Goal: Information Seeking & Learning: Learn about a topic

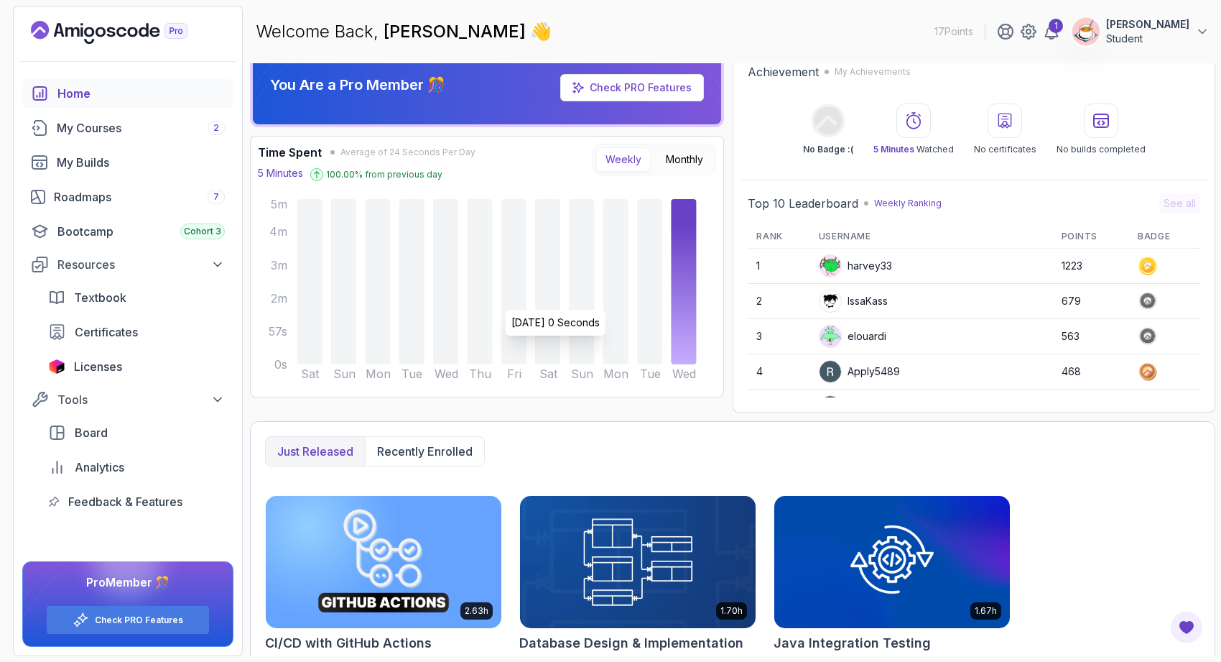
scroll to position [18, 0]
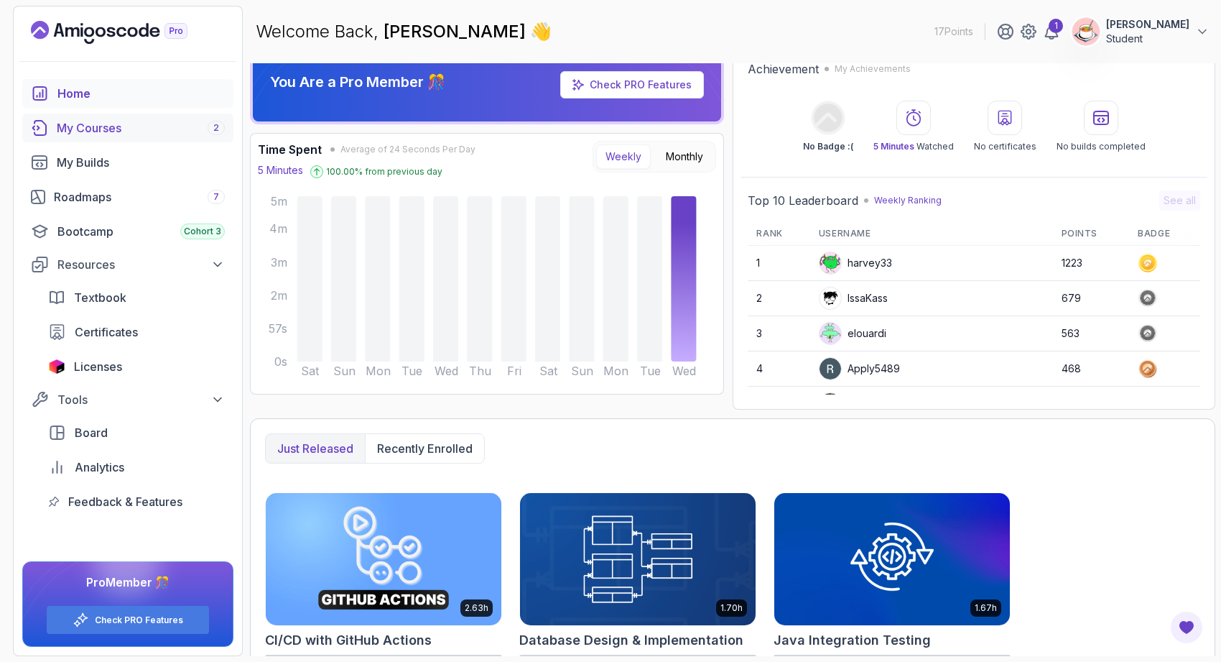
click at [174, 123] on div "My Courses 2" at bounding box center [141, 127] width 168 height 17
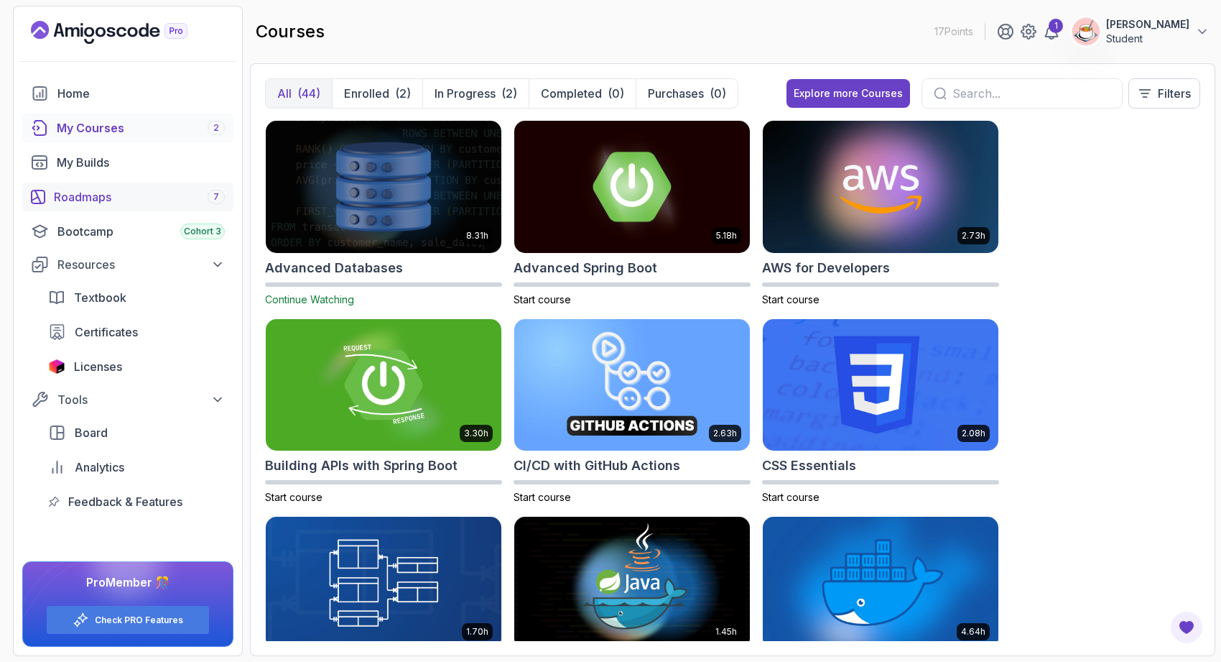
click at [167, 192] on div "Roadmaps 7" at bounding box center [139, 196] width 171 height 17
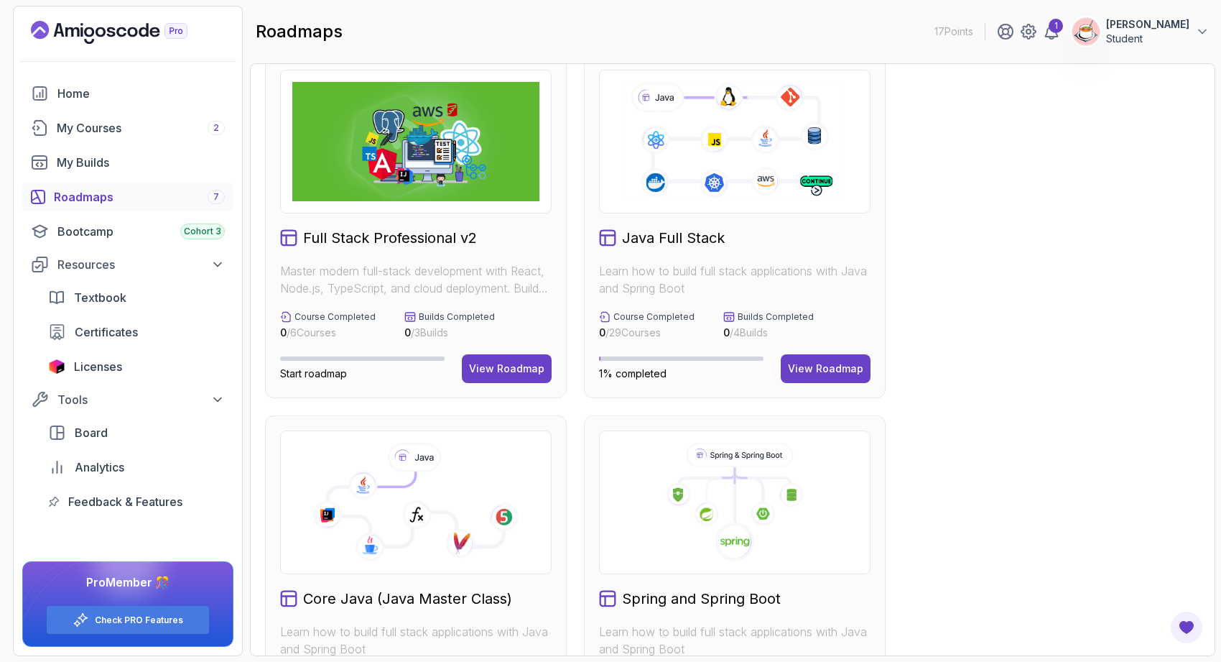
scroll to position [25, 0]
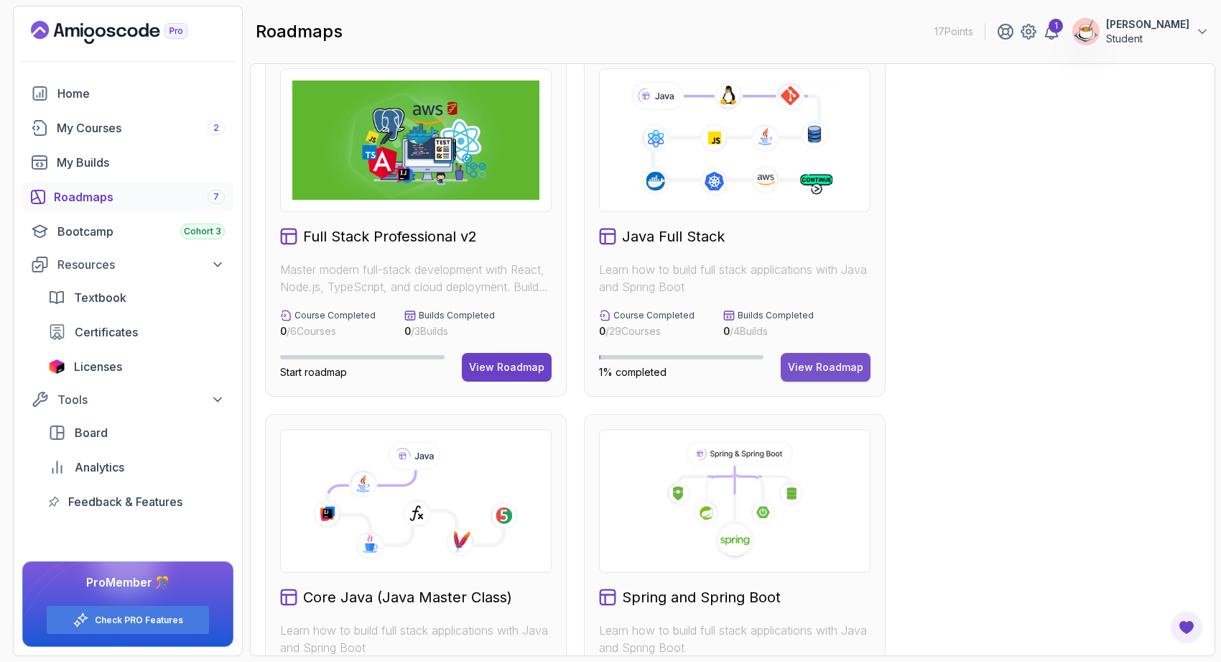
click at [839, 366] on div "View Roadmap" at bounding box center [825, 367] width 75 height 14
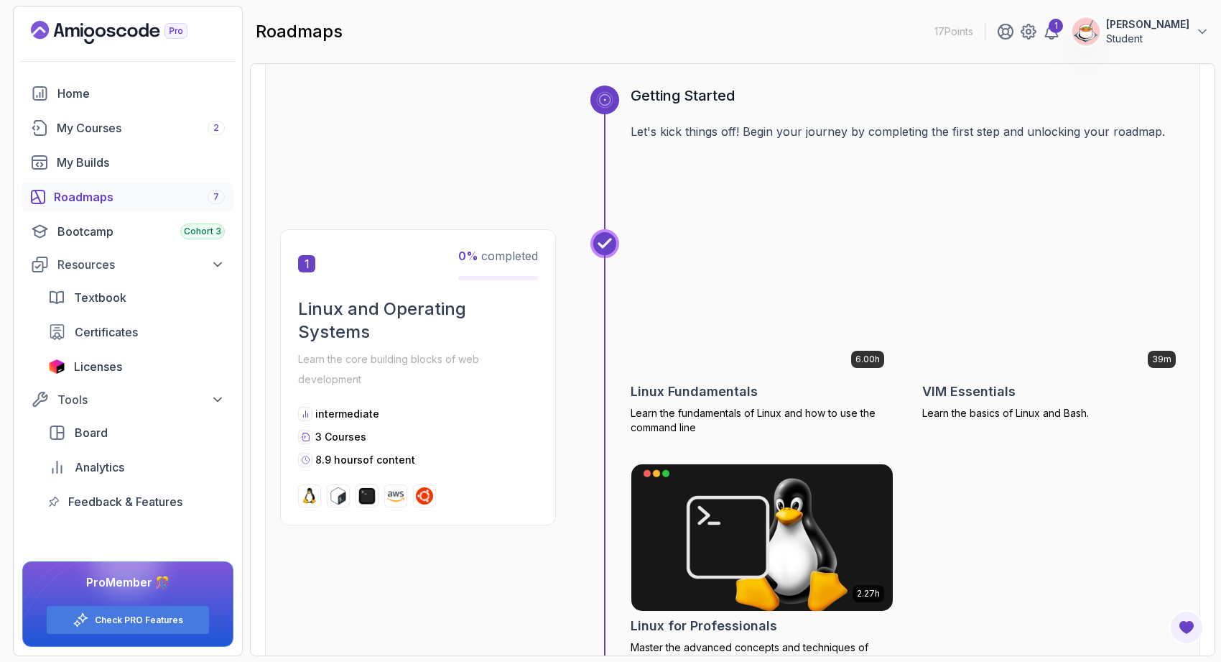
scroll to position [145, 0]
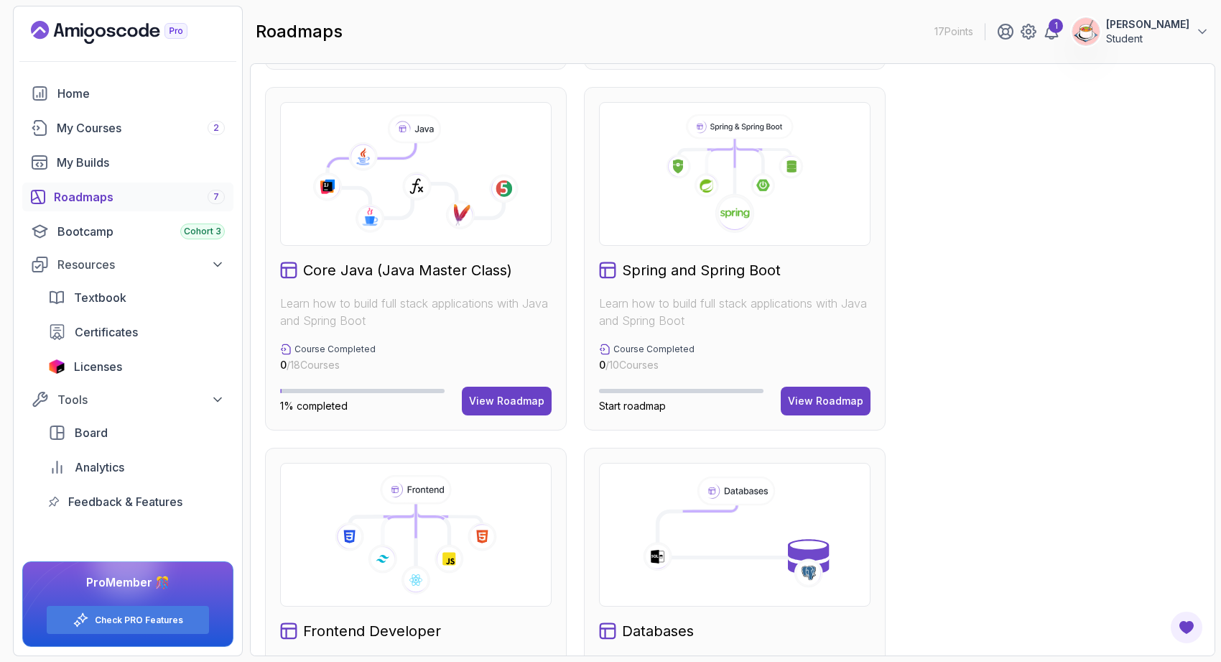
scroll to position [357, 0]
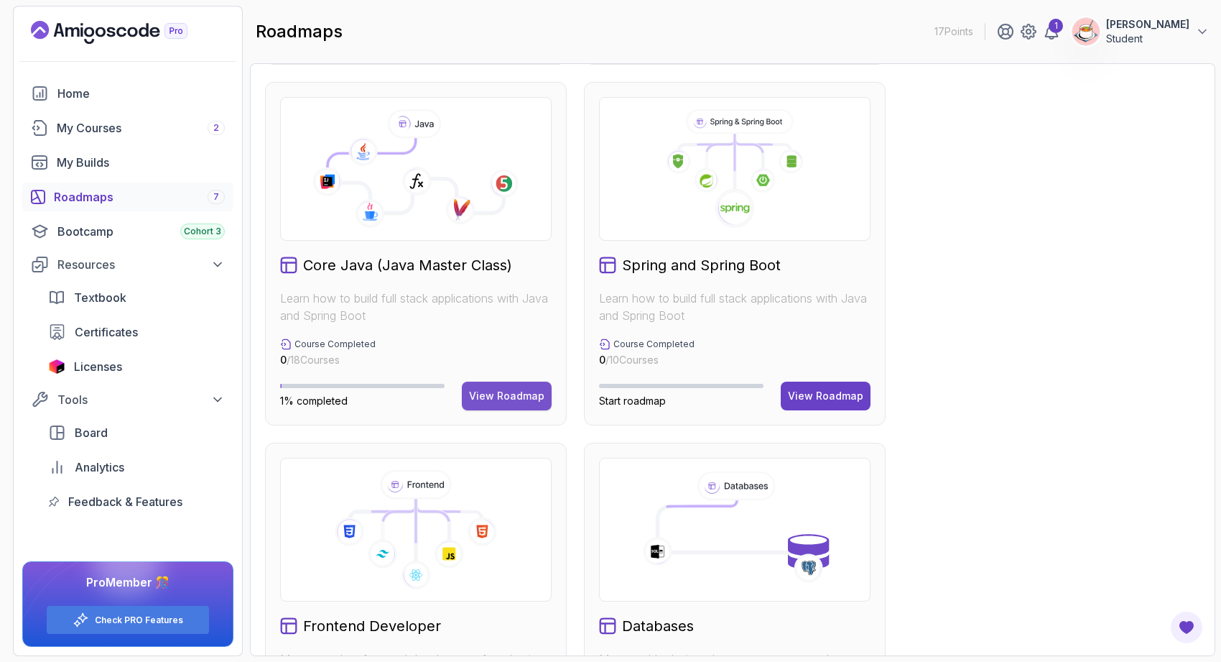
click at [517, 401] on div "View Roadmap" at bounding box center [506, 396] width 75 height 14
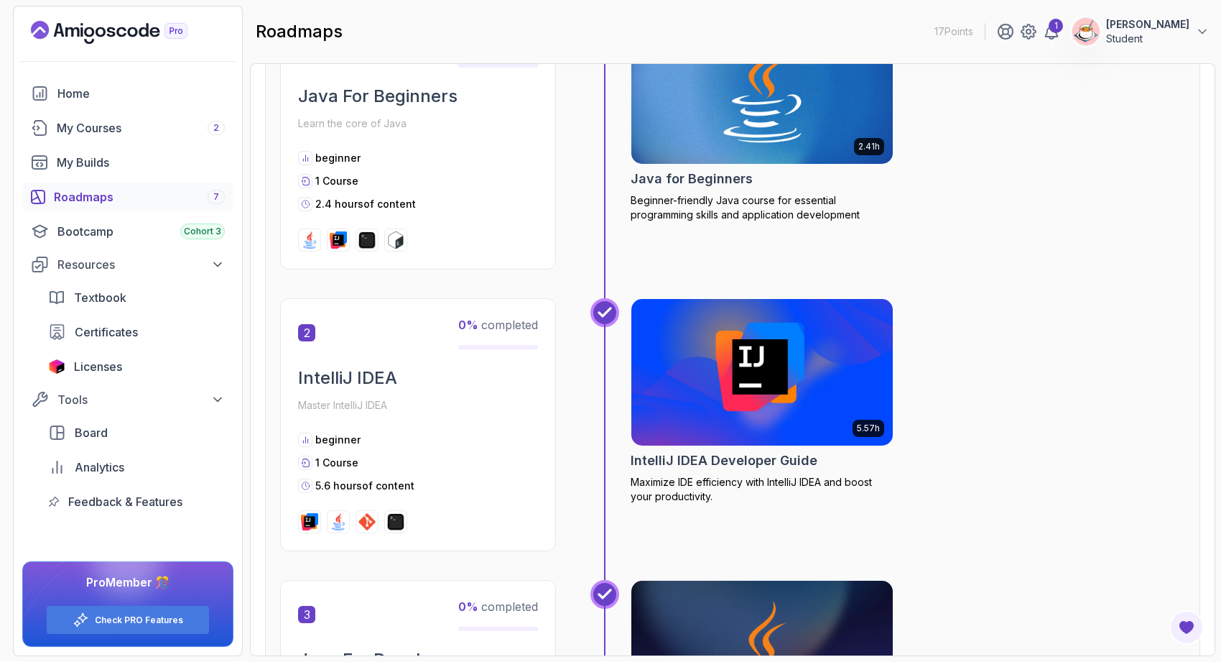
scroll to position [14, 0]
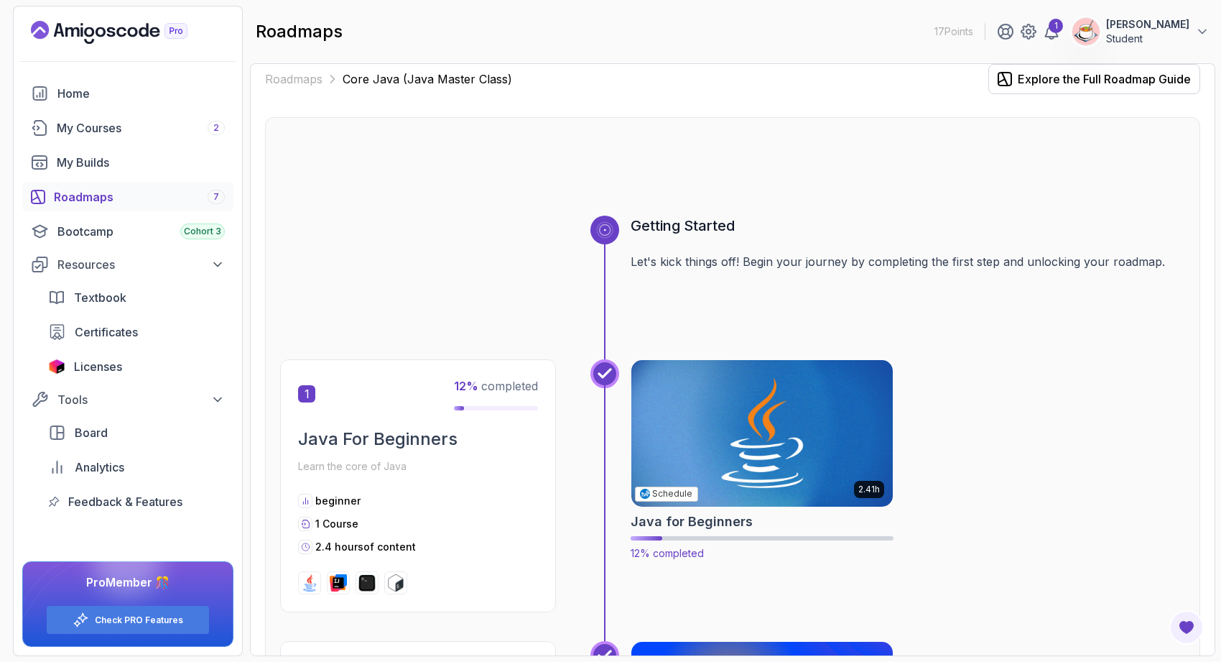
click at [744, 481] on img at bounding box center [762, 433] width 274 height 154
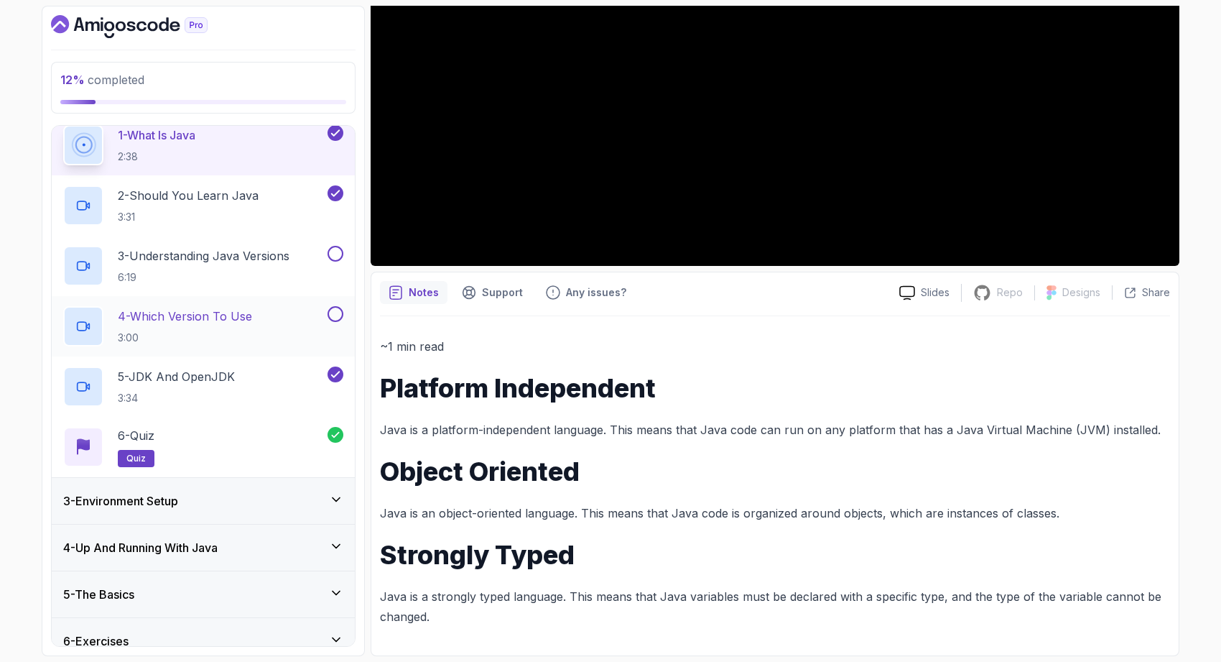
scroll to position [124, 0]
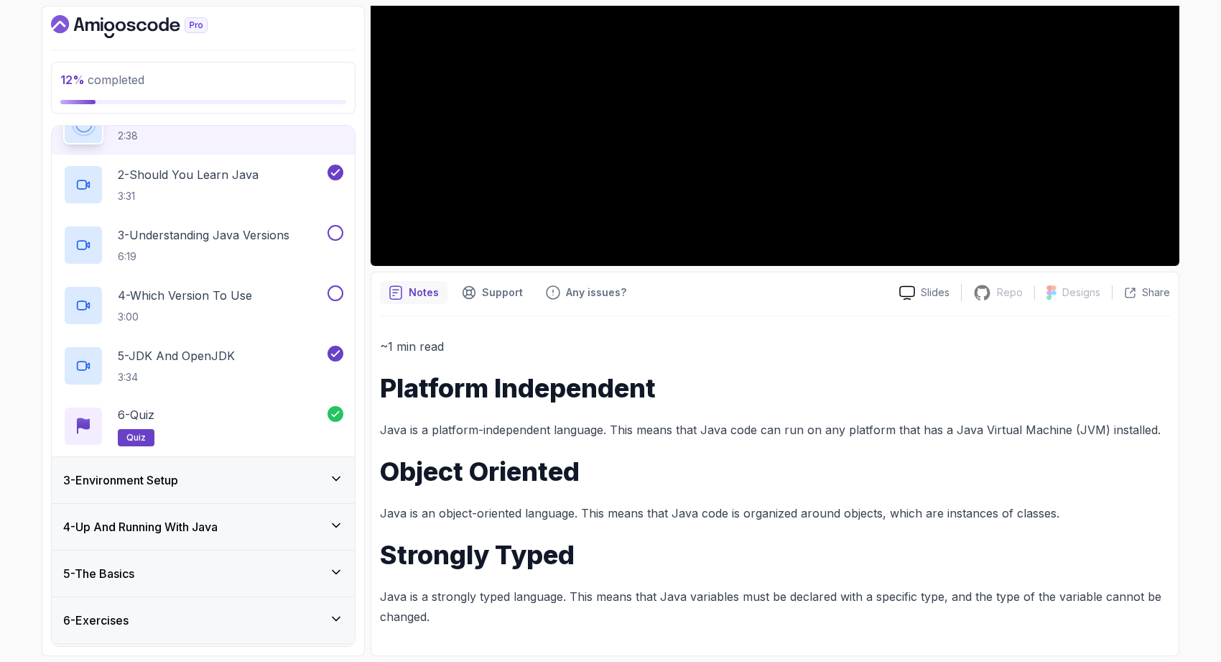
click at [254, 483] on div "3 - Environment Setup" at bounding box center [203, 479] width 280 height 17
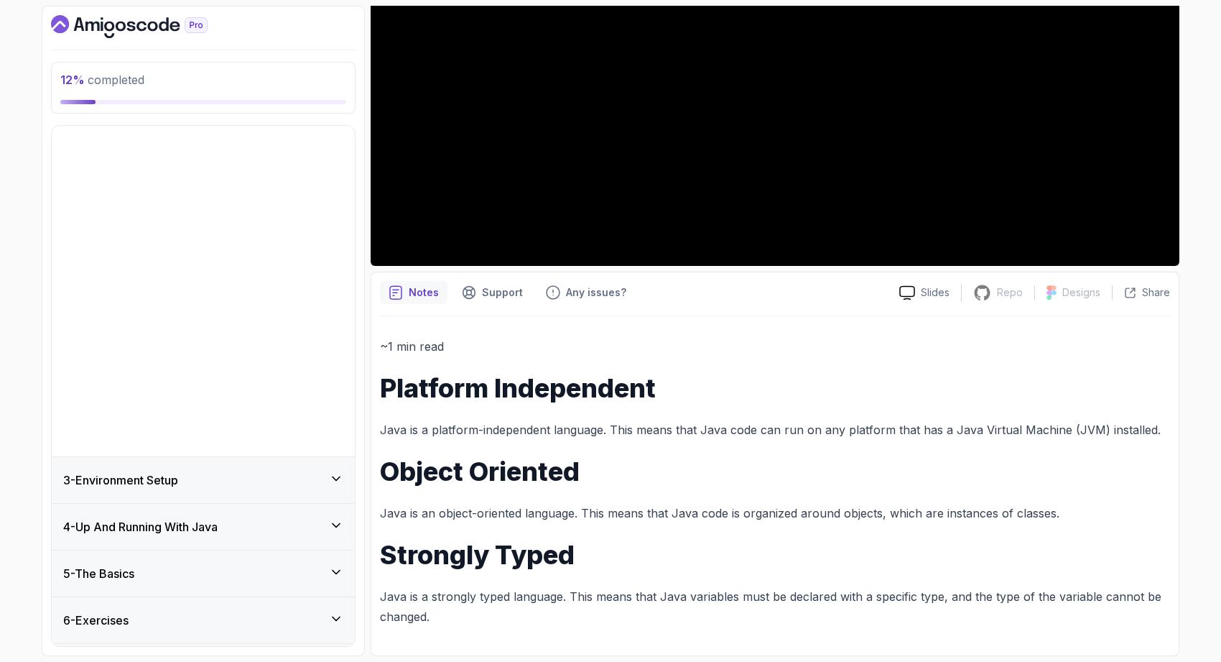
scroll to position [0, 0]
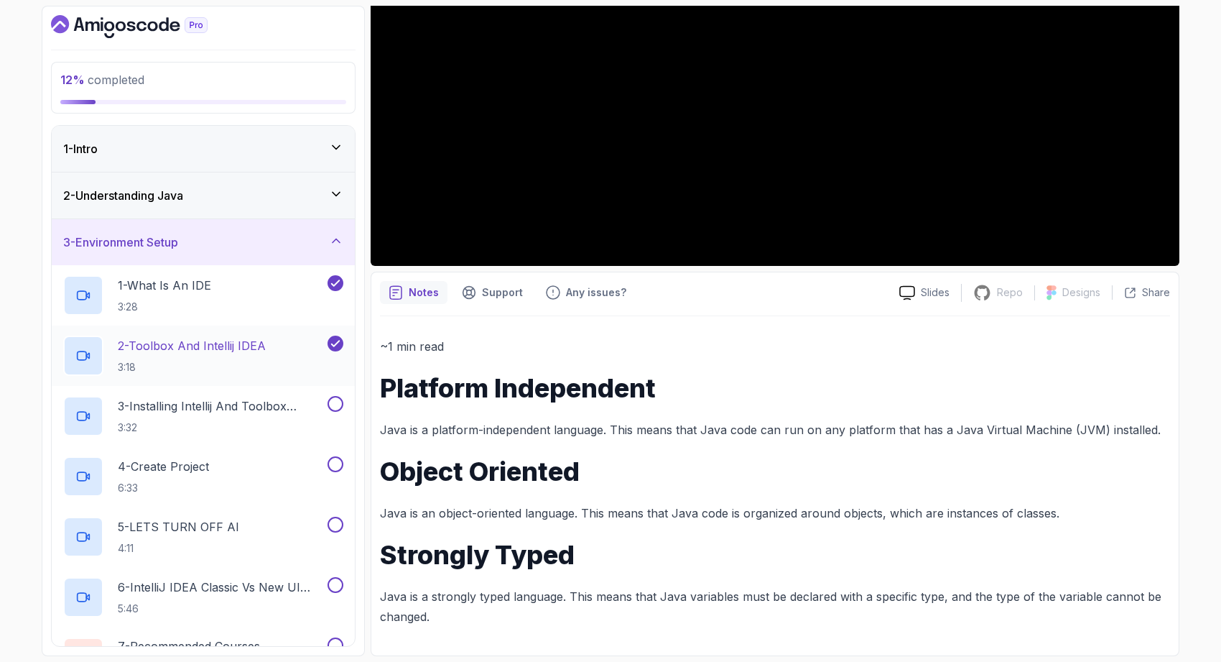
click at [256, 357] on h2 "2 - Toolbox And Intellij IDEA 3:18" at bounding box center [192, 355] width 148 height 37
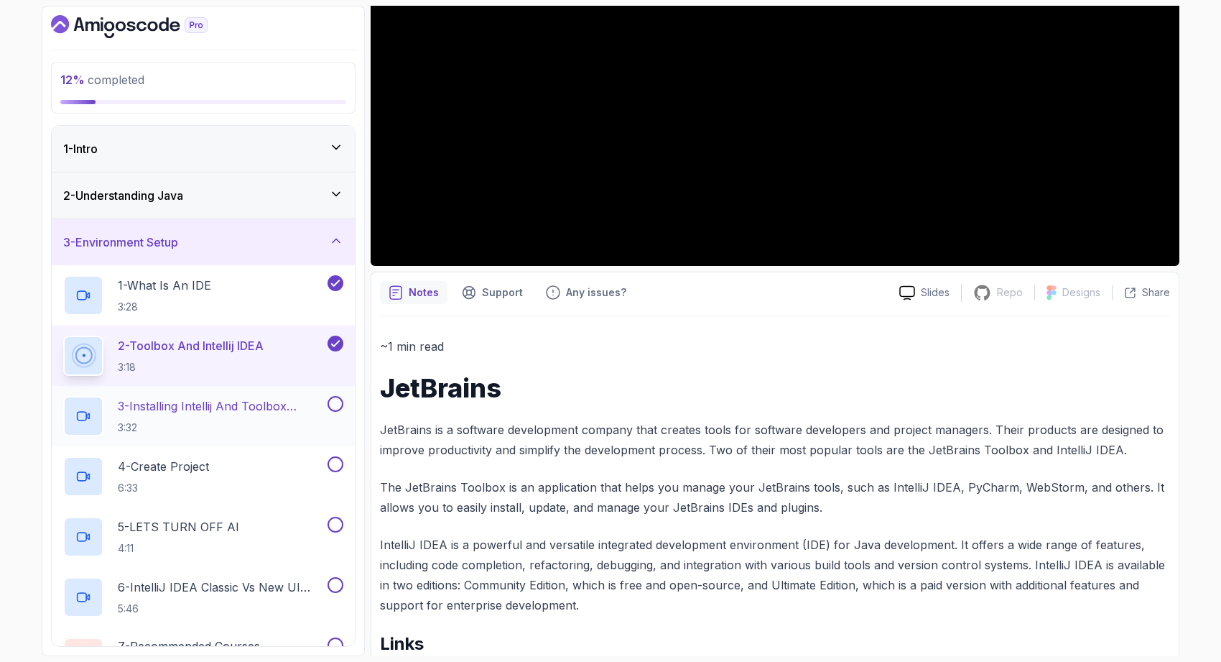
click at [275, 404] on p "3 - Installing Intellij And Toolbox Configuration" at bounding box center [221, 405] width 207 height 17
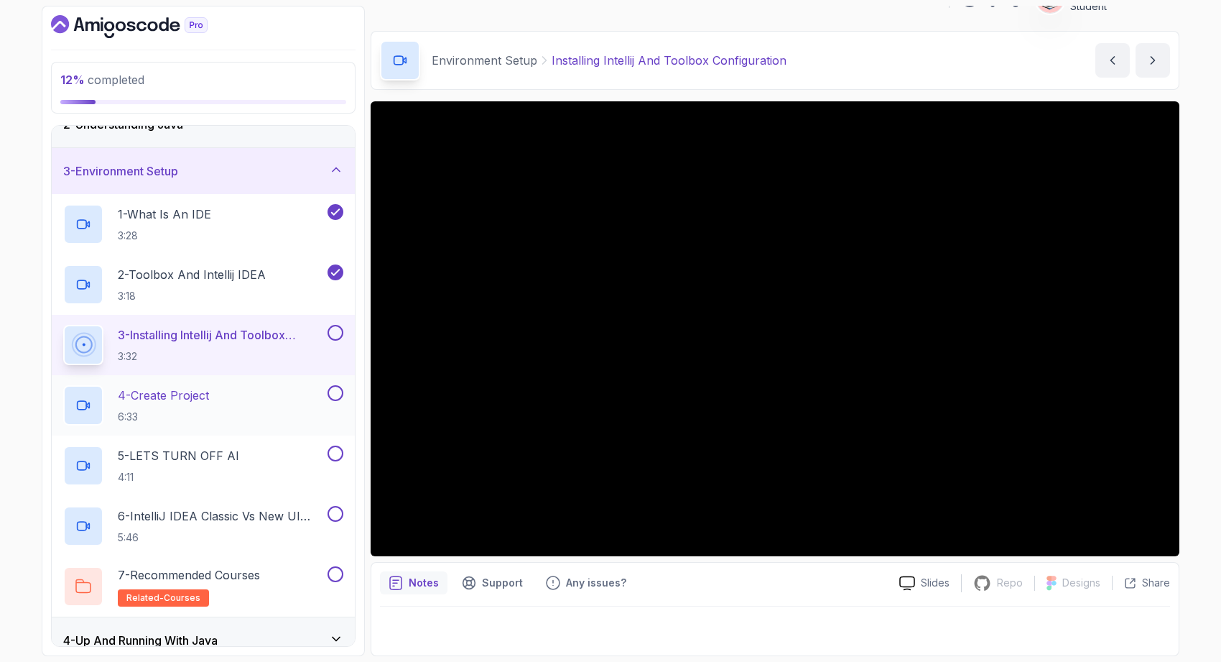
scroll to position [89, 0]
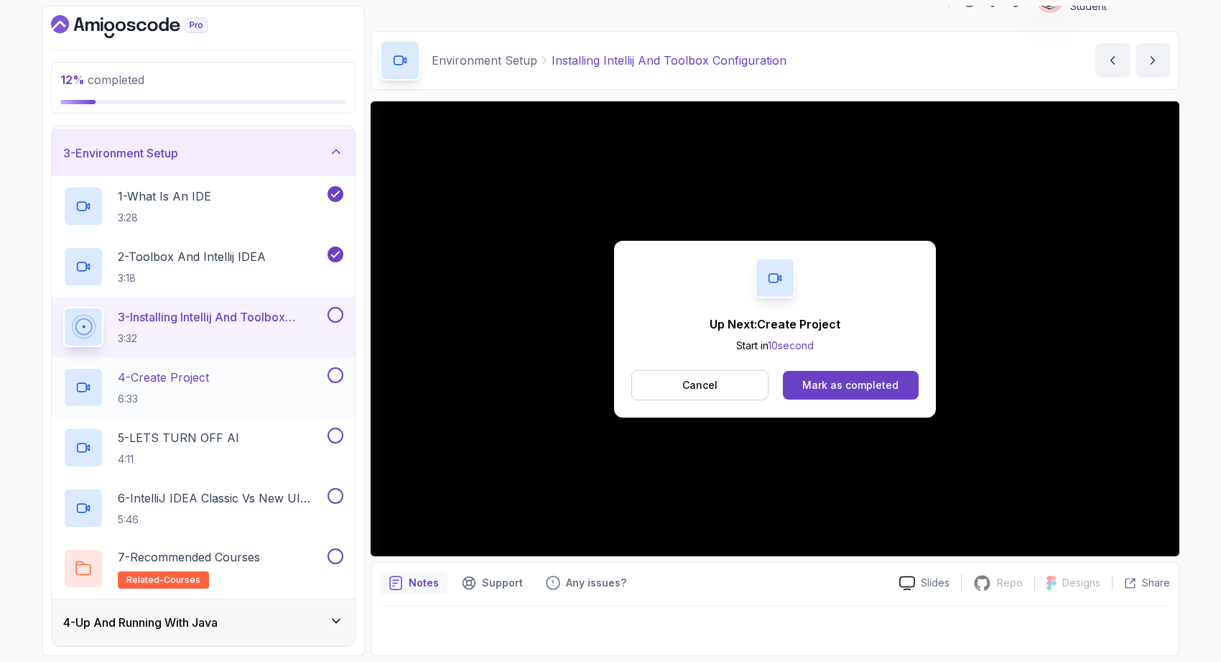
click at [262, 384] on div "4 - Create Project 6:33" at bounding box center [194, 387] width 262 height 40
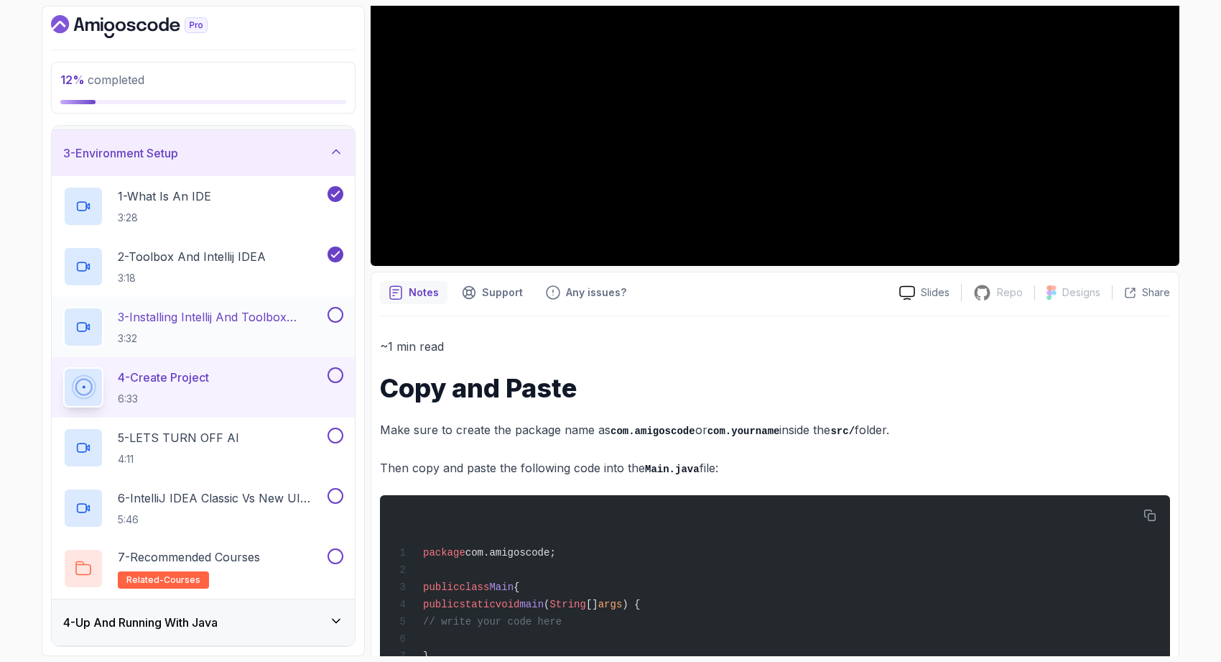
click at [292, 329] on h2 "3 - Installing Intellij And Toolbox Configuration 3:32" at bounding box center [221, 326] width 207 height 37
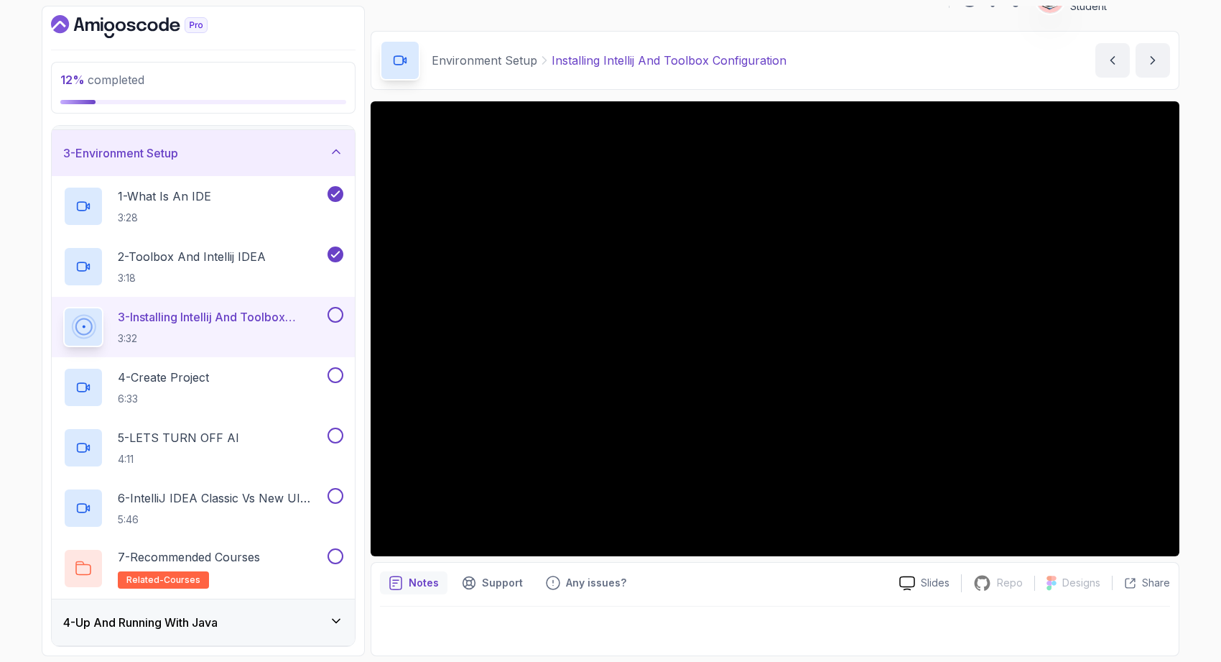
click at [341, 315] on button at bounding box center [336, 315] width 16 height 16
click at [312, 378] on div "4 - Create Project 6:33" at bounding box center [194, 387] width 262 height 40
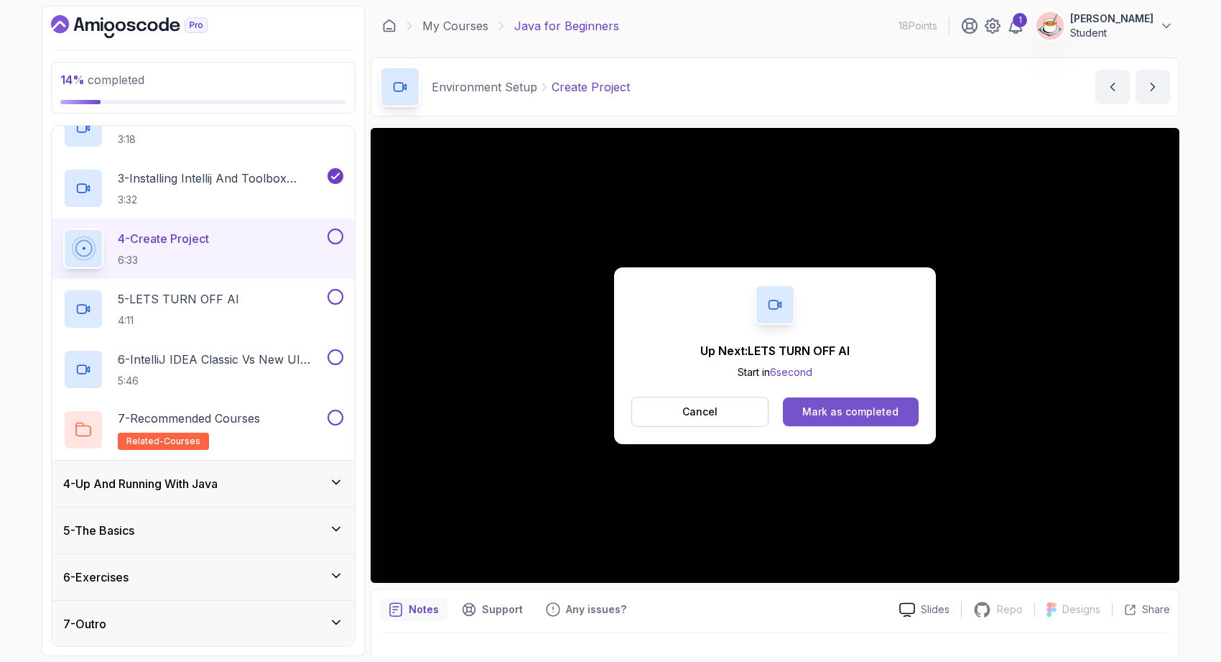
click at [838, 401] on button "Mark as completed" at bounding box center [851, 411] width 136 height 29
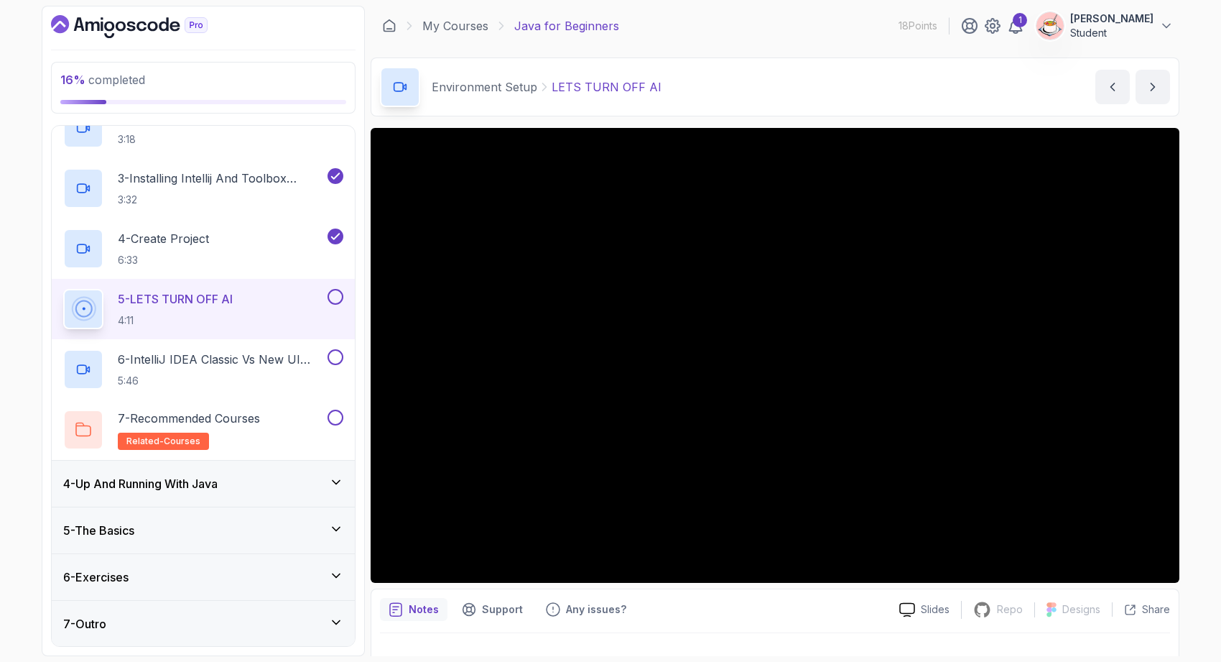
scroll to position [27, 0]
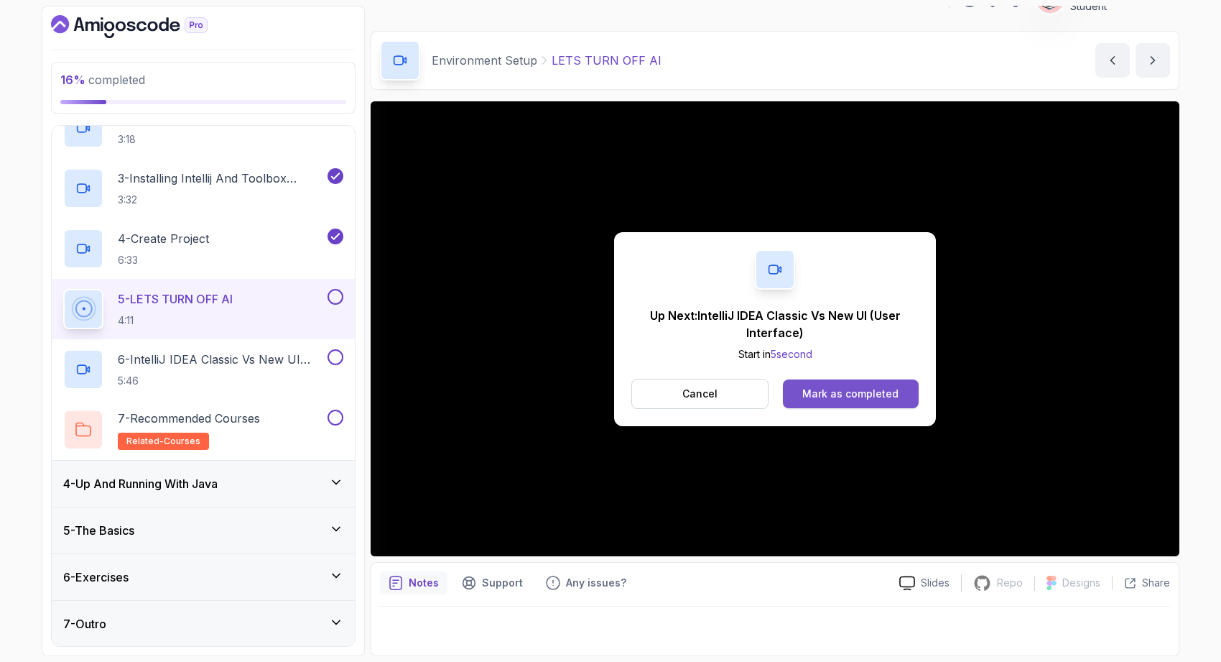
click at [897, 395] on div "Mark as completed" at bounding box center [850, 394] width 96 height 14
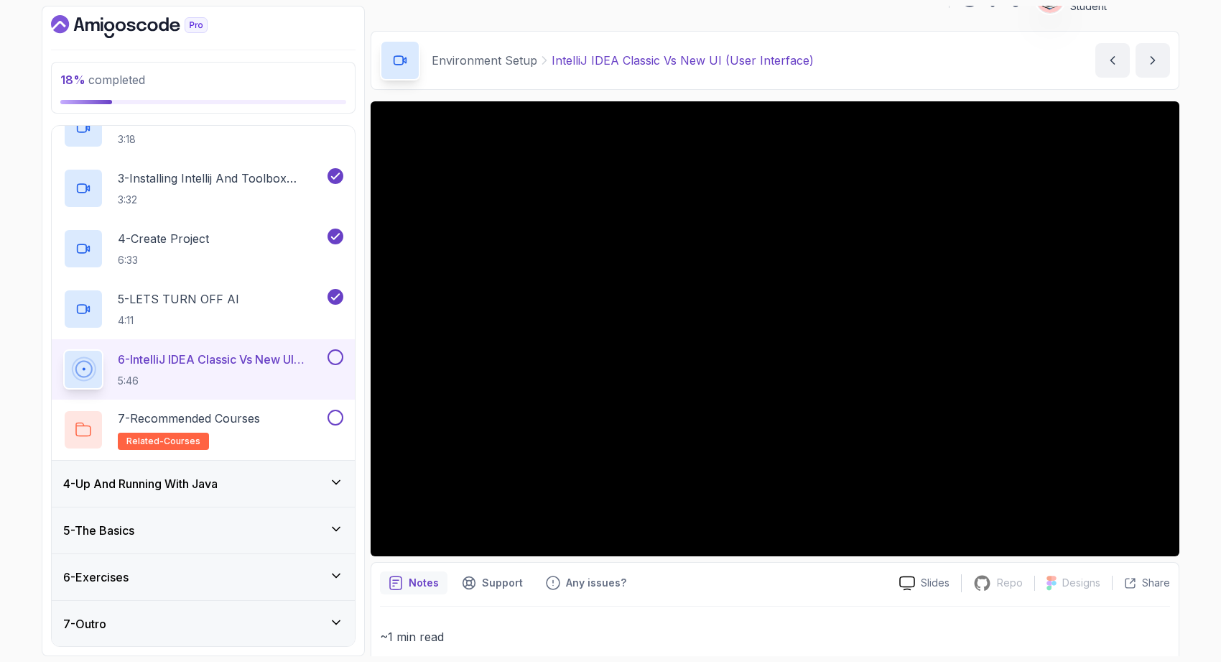
scroll to position [302, 0]
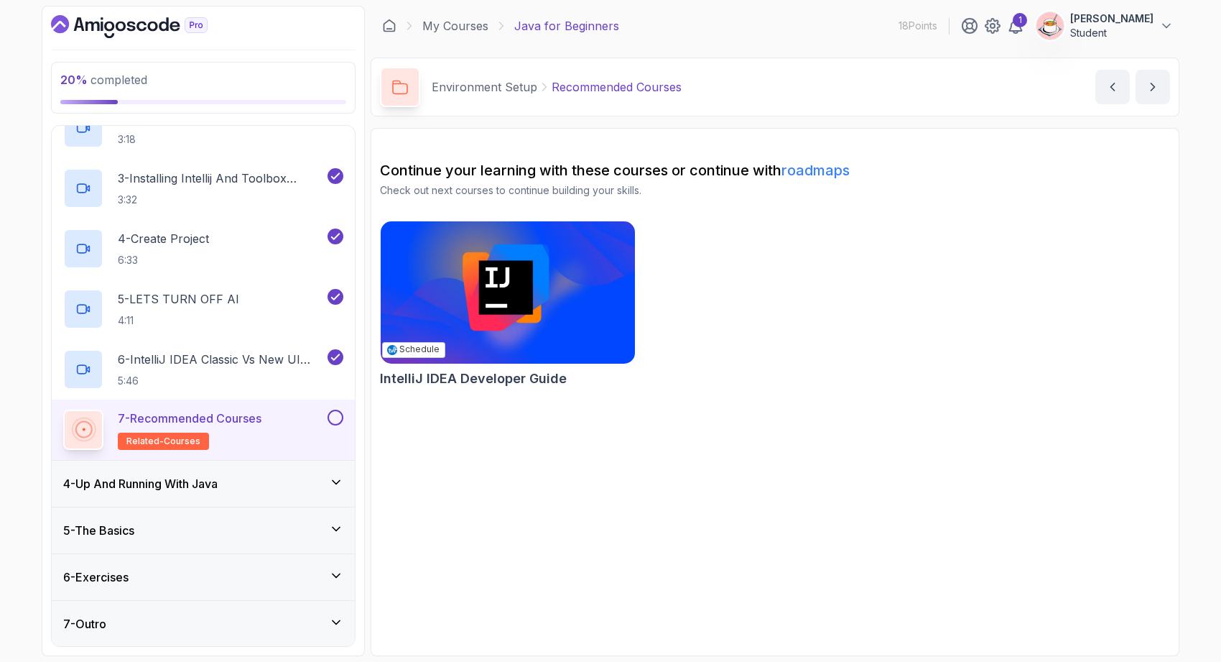
click at [315, 420] on div "7 - Recommended Courses related-courses" at bounding box center [194, 429] width 262 height 40
click at [614, 311] on img at bounding box center [507, 292] width 267 height 149
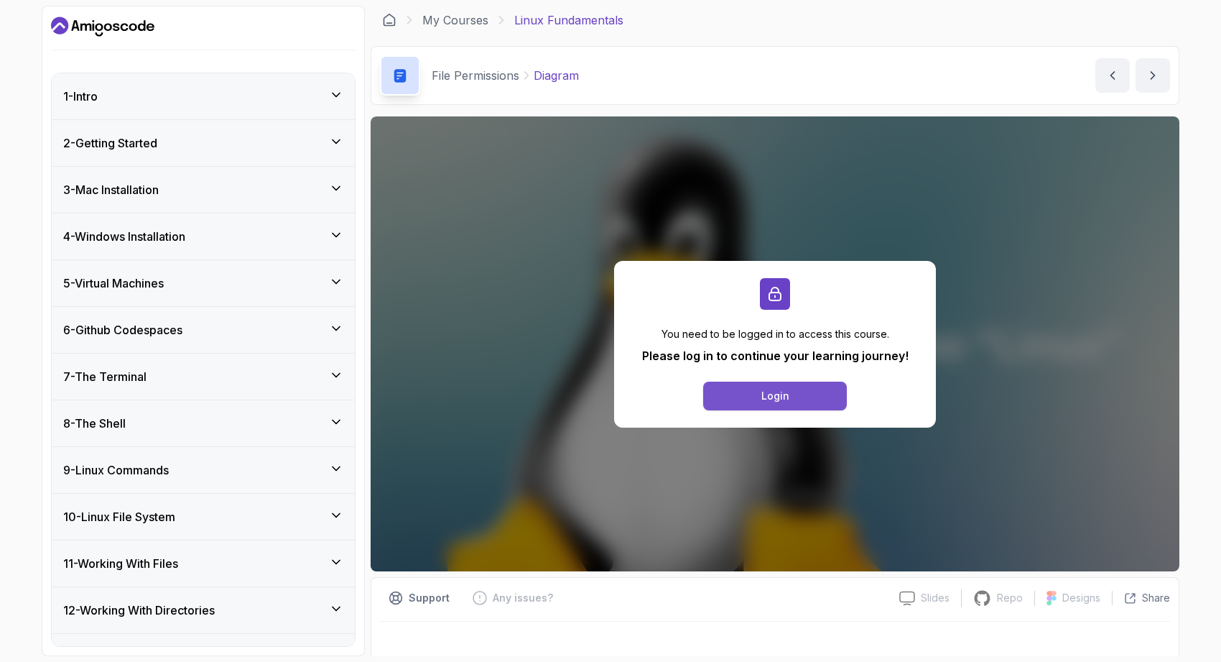
click at [737, 397] on button "Login" at bounding box center [775, 395] width 144 height 29
click at [802, 389] on button "Login" at bounding box center [775, 395] width 144 height 29
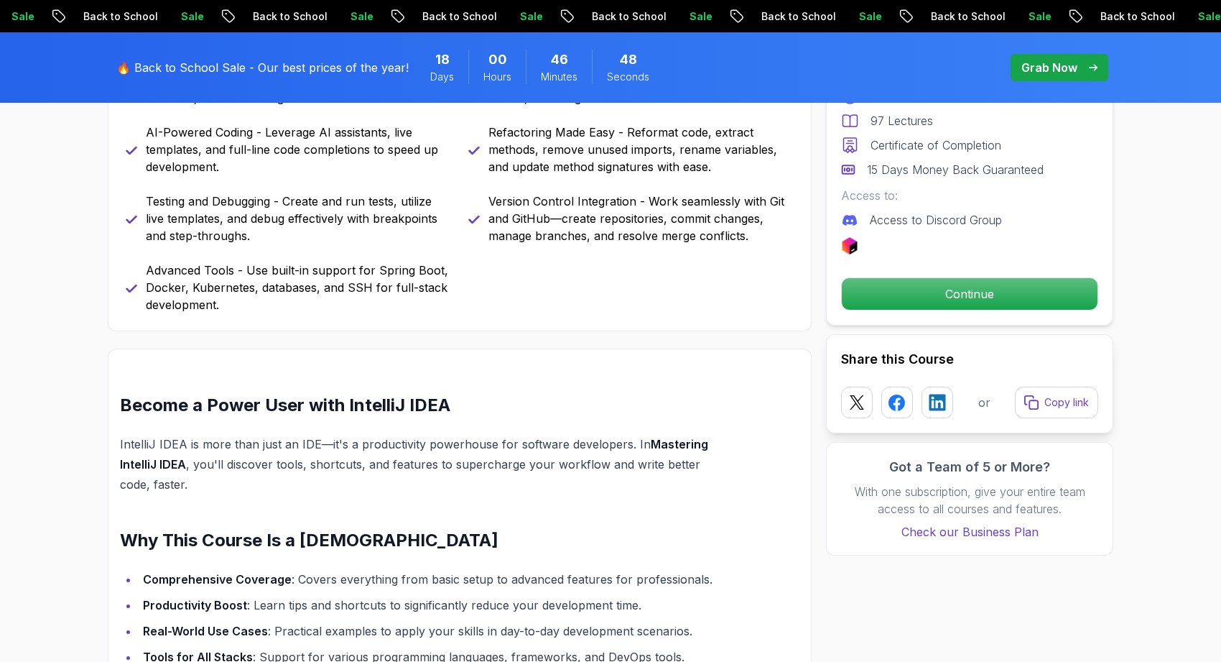
scroll to position [1045, 0]
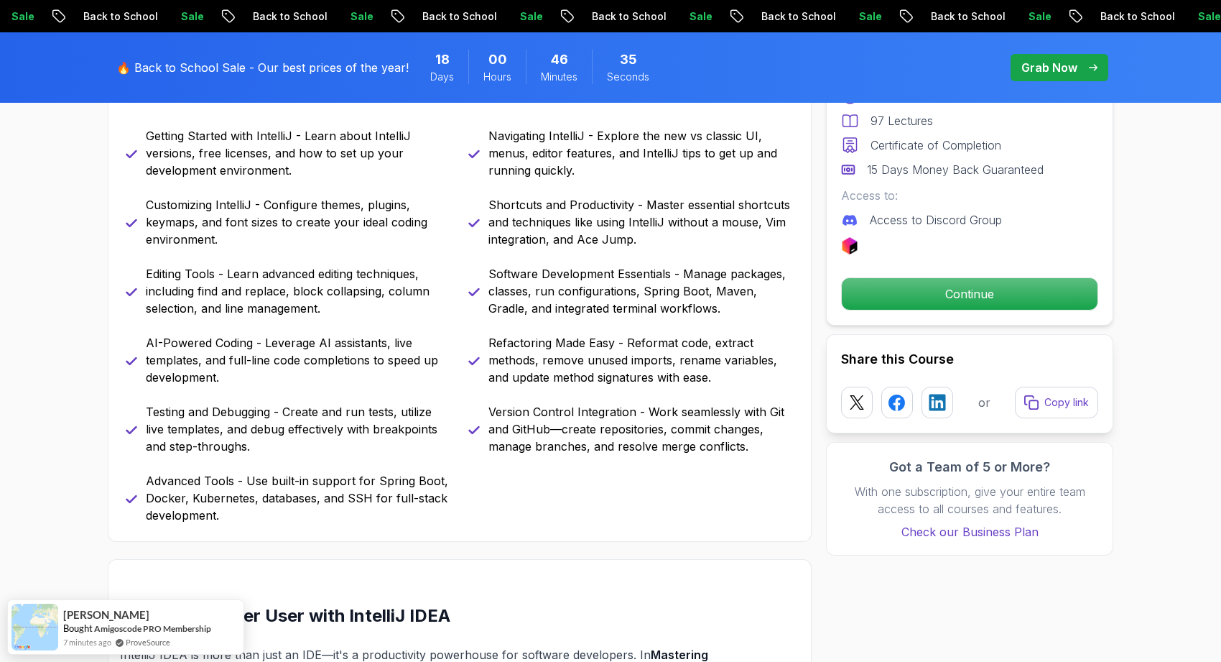
scroll to position [701, 0]
